Goal: Check status: Check status

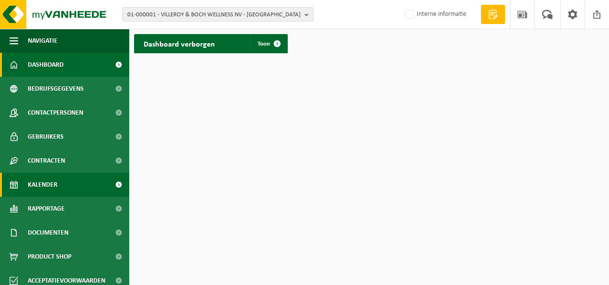
click at [46, 183] on span "Kalender" at bounding box center [43, 184] width 30 height 24
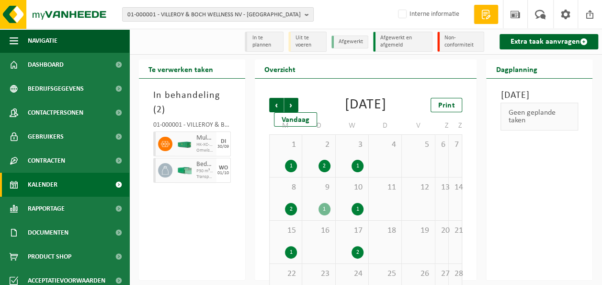
click at [353, 258] on div "2" at bounding box center [358, 252] width 12 height 12
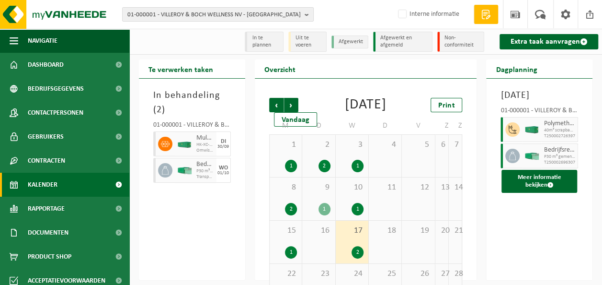
click at [292, 170] on div "1 1" at bounding box center [286, 156] width 32 height 42
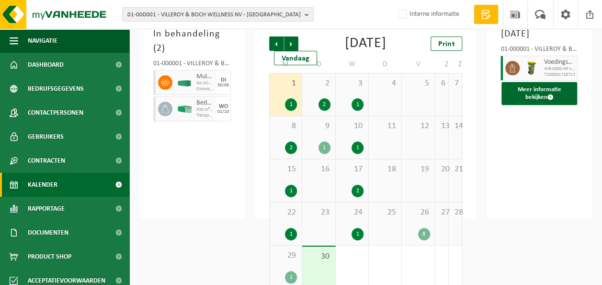
scroll to position [89, 0]
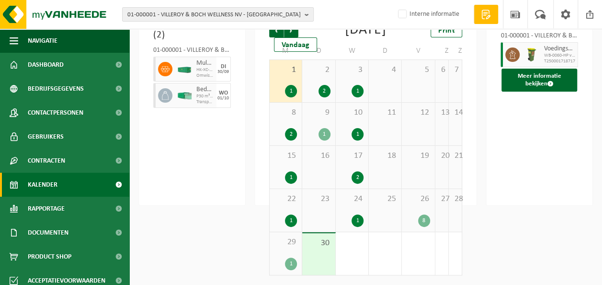
click at [320, 259] on div "30" at bounding box center [318, 254] width 33 height 42
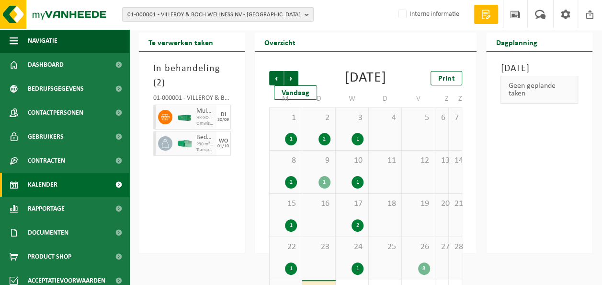
scroll to position [0, 0]
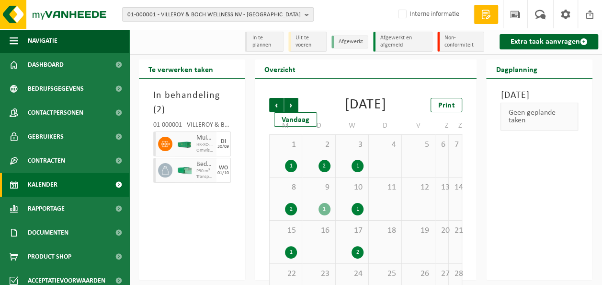
click at [354, 210] on div "10 1" at bounding box center [352, 198] width 33 height 43
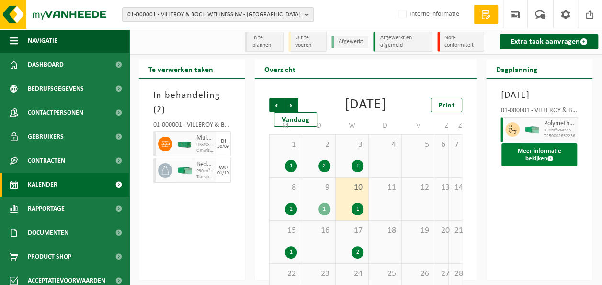
click at [554, 166] on button "Meer informatie bekijken" at bounding box center [540, 154] width 76 height 23
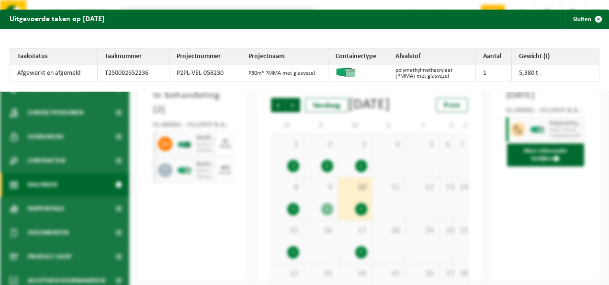
click at [195, 194] on div "Uitgevoerde taken op [DATE] Sluiten Taakstatus Taaknummer Projectnummer Project…" at bounding box center [304, 142] width 609 height 285
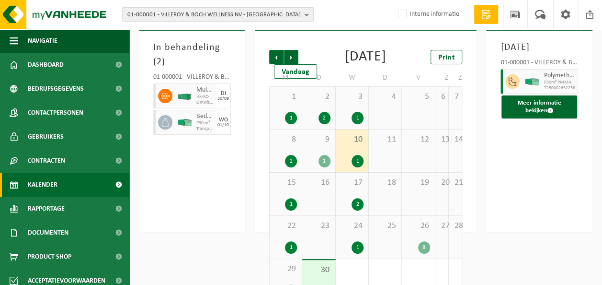
scroll to position [89, 0]
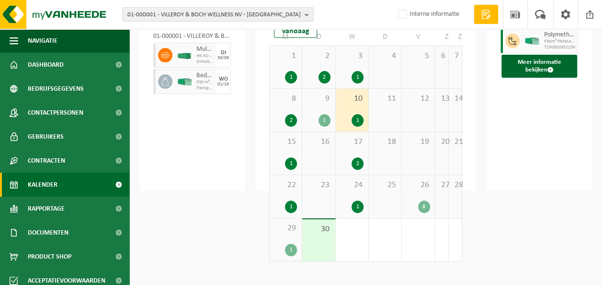
click at [340, 214] on div "24 1" at bounding box center [352, 196] width 33 height 43
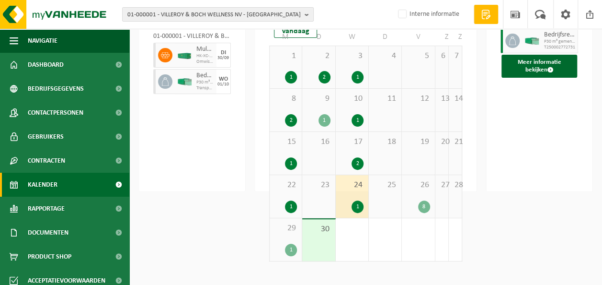
click at [290, 233] on span "29" at bounding box center [285, 228] width 23 height 11
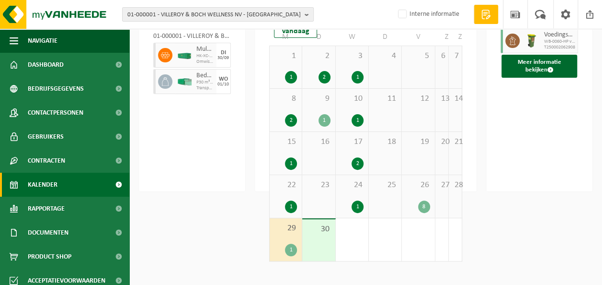
click at [427, 213] on div "8" at bounding box center [424, 206] width 12 height 12
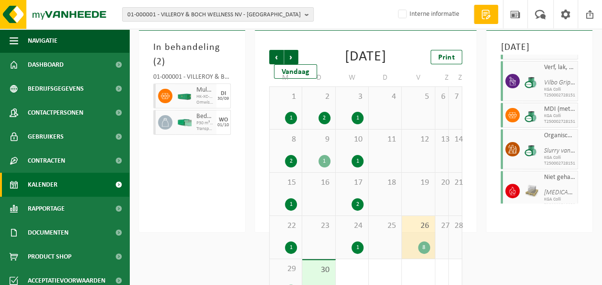
scroll to position [48, 0]
